Goal: Navigation & Orientation: Find specific page/section

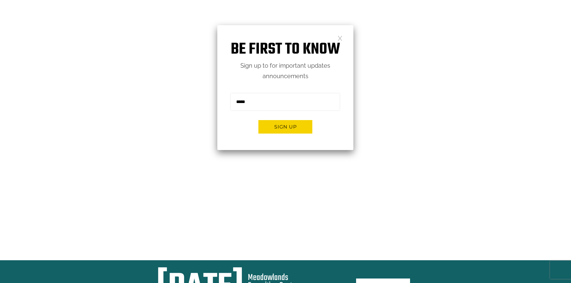
scroll to position [60, 0]
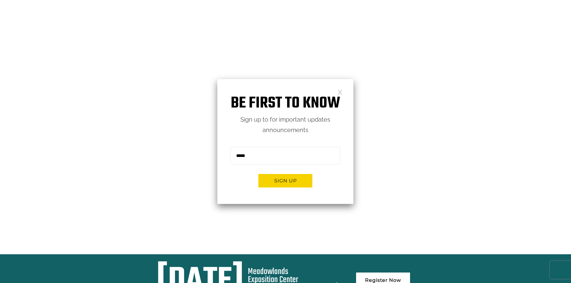
click at [338, 88] on div "Be first to know Sign up to for important updates announcements Sign me up for …" at bounding box center [285, 141] width 136 height 125
click at [338, 94] on link at bounding box center [339, 91] width 5 height 5
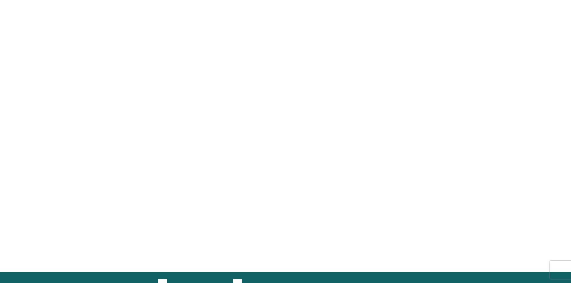
scroll to position [0, 0]
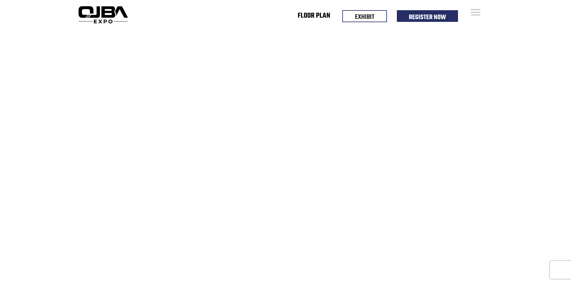
click at [304, 16] on link "Floor Plan" at bounding box center [313, 17] width 33 height 2
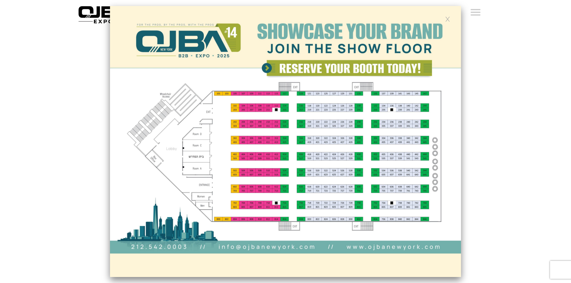
click at [326, 70] on img at bounding box center [285, 141] width 351 height 271
click at [259, 70] on img at bounding box center [285, 141] width 351 height 271
click at [264, 69] on img at bounding box center [285, 141] width 351 height 271
click at [466, 127] on video at bounding box center [285, 171] width 571 height 285
click at [445, 20] on div at bounding box center [285, 141] width 351 height 271
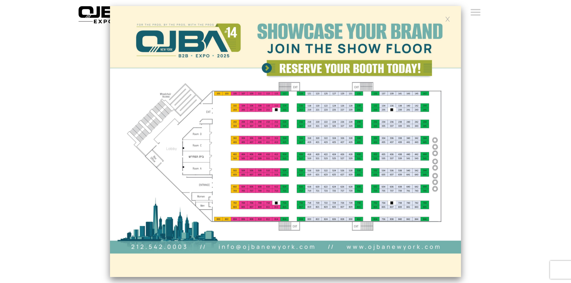
click at [447, 18] on link at bounding box center [447, 18] width 5 height 5
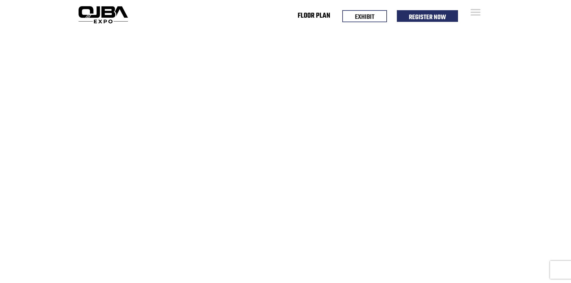
click at [312, 17] on link "Floor Plan" at bounding box center [313, 17] width 33 height 2
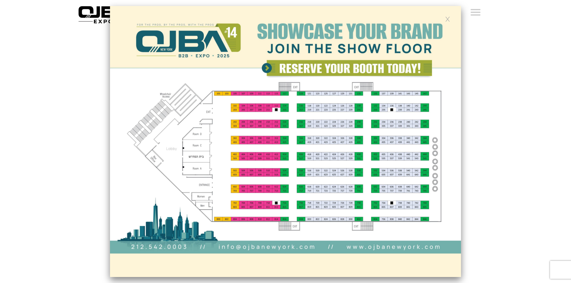
click at [448, 19] on link at bounding box center [447, 18] width 5 height 5
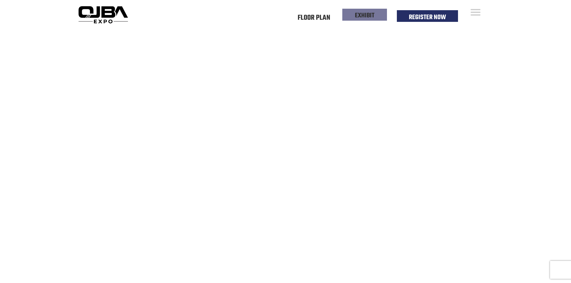
click at [371, 20] on link "EXHIBIT" at bounding box center [364, 15] width 19 height 10
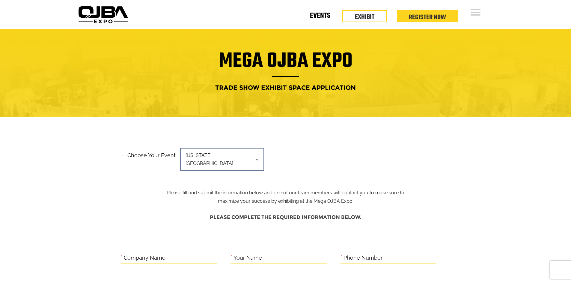
click at [321, 18] on link "Events" at bounding box center [320, 17] width 20 height 2
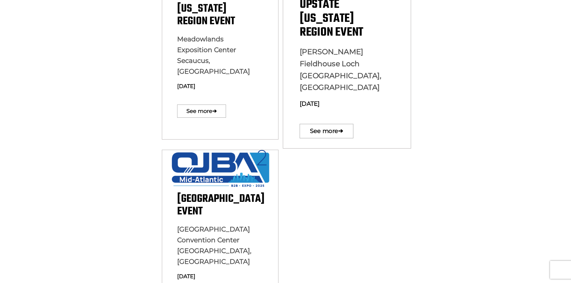
scroll to position [180, 0]
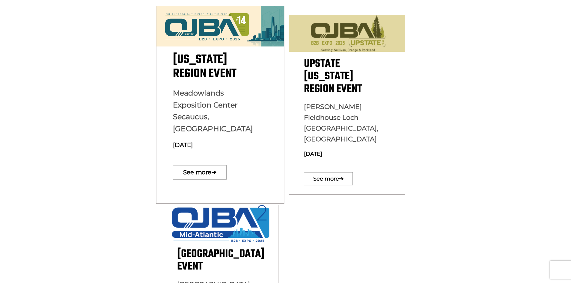
click at [250, 89] on p "[GEOGRAPHIC_DATA] [GEOGRAPHIC_DATA], [GEOGRAPHIC_DATA] [DATE]" at bounding box center [220, 121] width 95 height 68
